Goal: Obtain resource: Download file/media

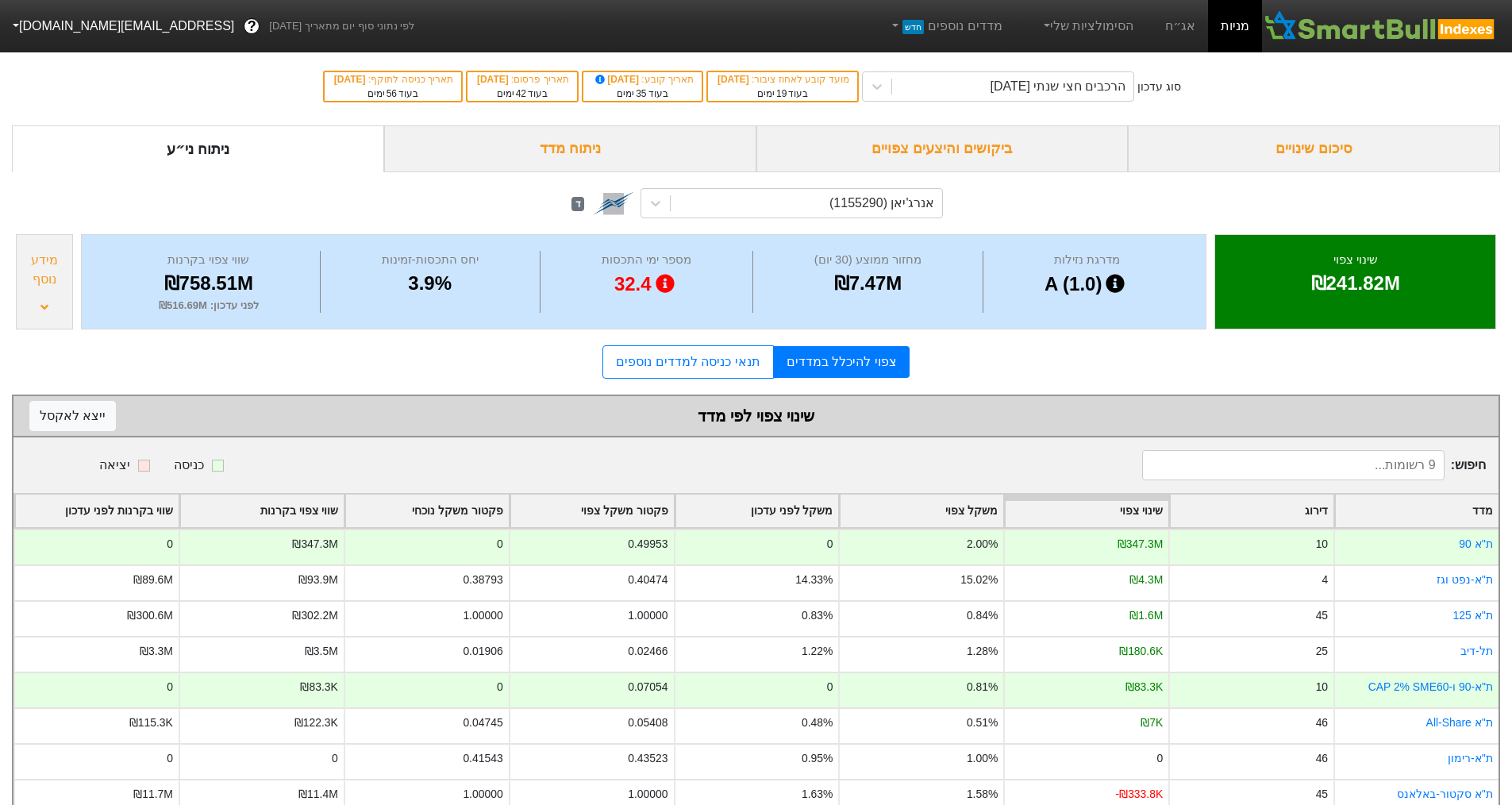
click at [981, 151] on div "ביקושים והיצעים צפויים" at bounding box center [942, 149] width 373 height 47
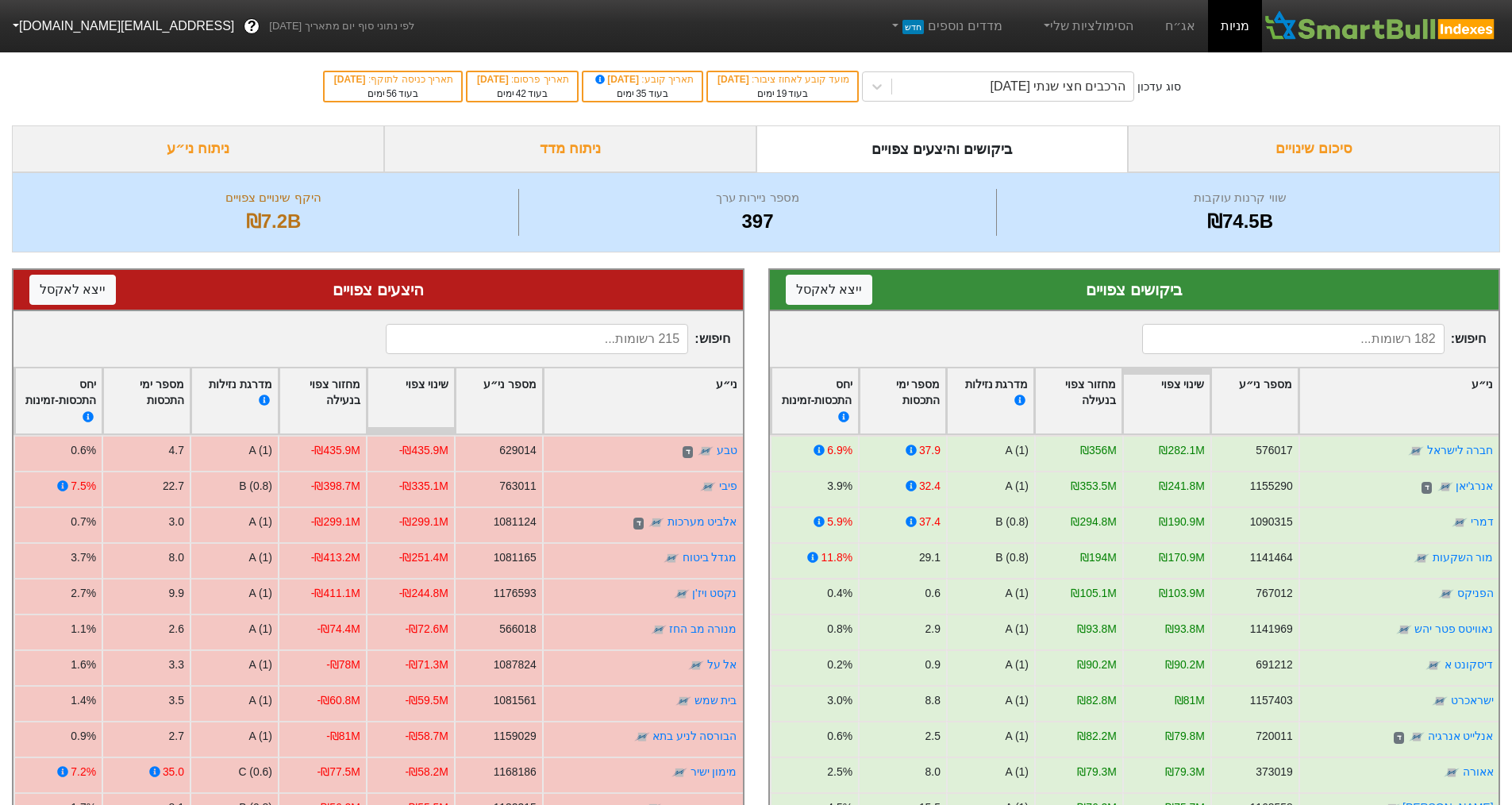
click at [1327, 150] on div "סיכום שינויים" at bounding box center [1314, 149] width 373 height 47
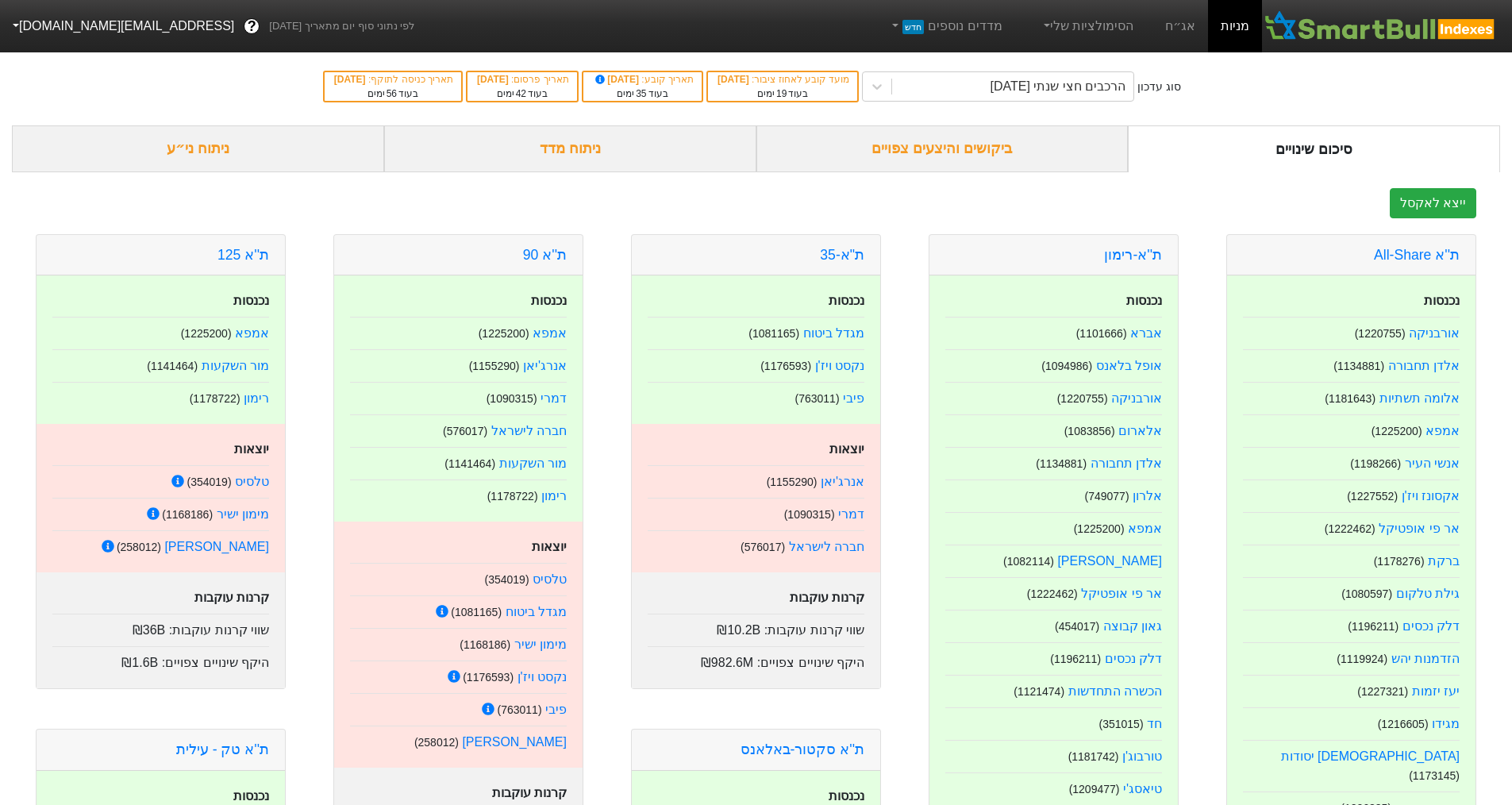
drag, startPoint x: 914, startPoint y: 128, endPoint x: 917, endPoint y: 137, distance: 9.5
click at [912, 129] on div "ביקושים והיצעים צפויים" at bounding box center [942, 149] width 373 height 47
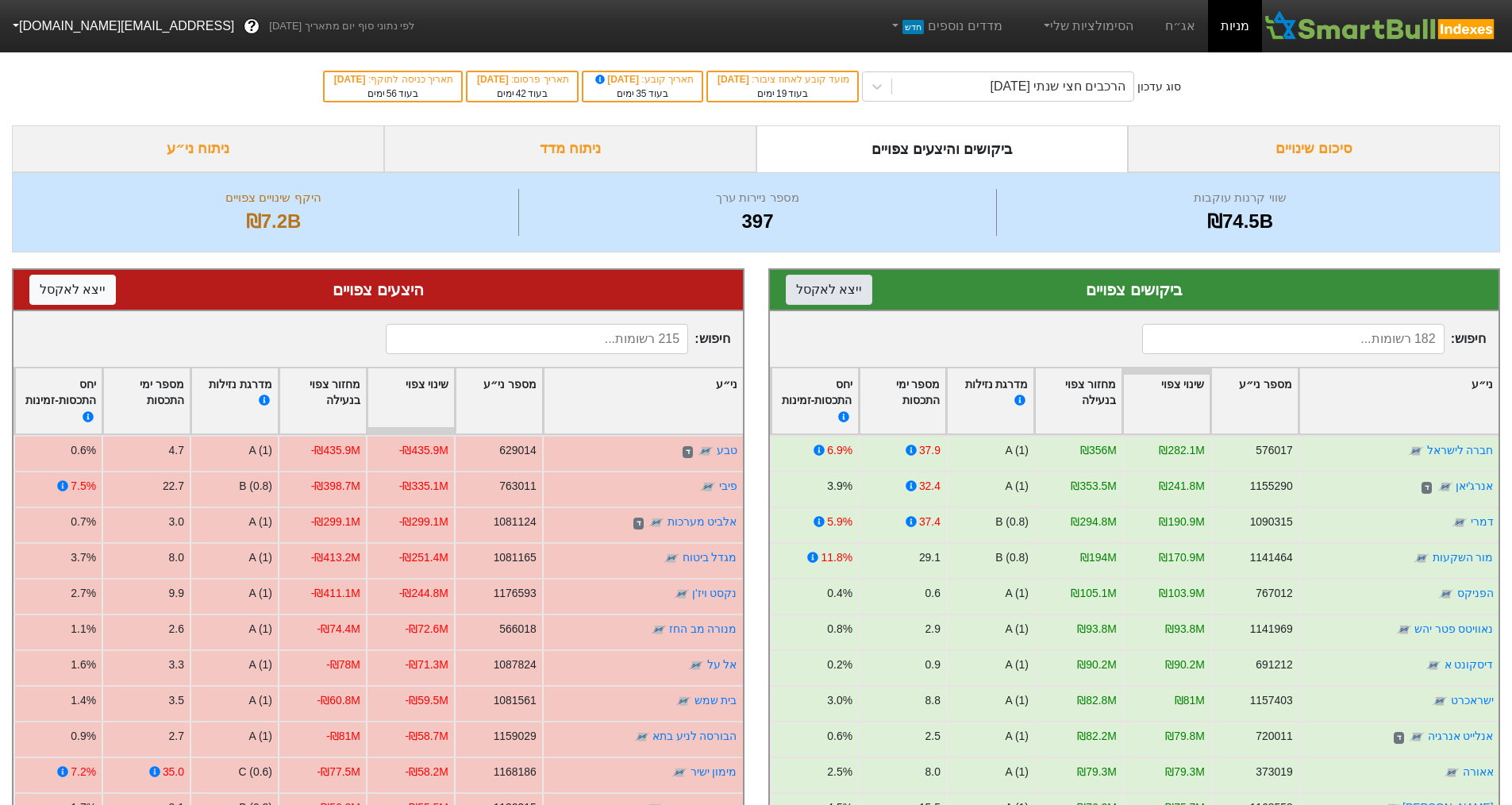
click at [810, 300] on button "ייצא ל אקסל" at bounding box center [829, 289] width 86 height 30
click at [823, 298] on button "ייצא ל אקסל" at bounding box center [829, 289] width 86 height 30
click at [77, 287] on button "ייצא ל אקסל" at bounding box center [72, 289] width 86 height 30
